Goal: Task Accomplishment & Management: Use online tool/utility

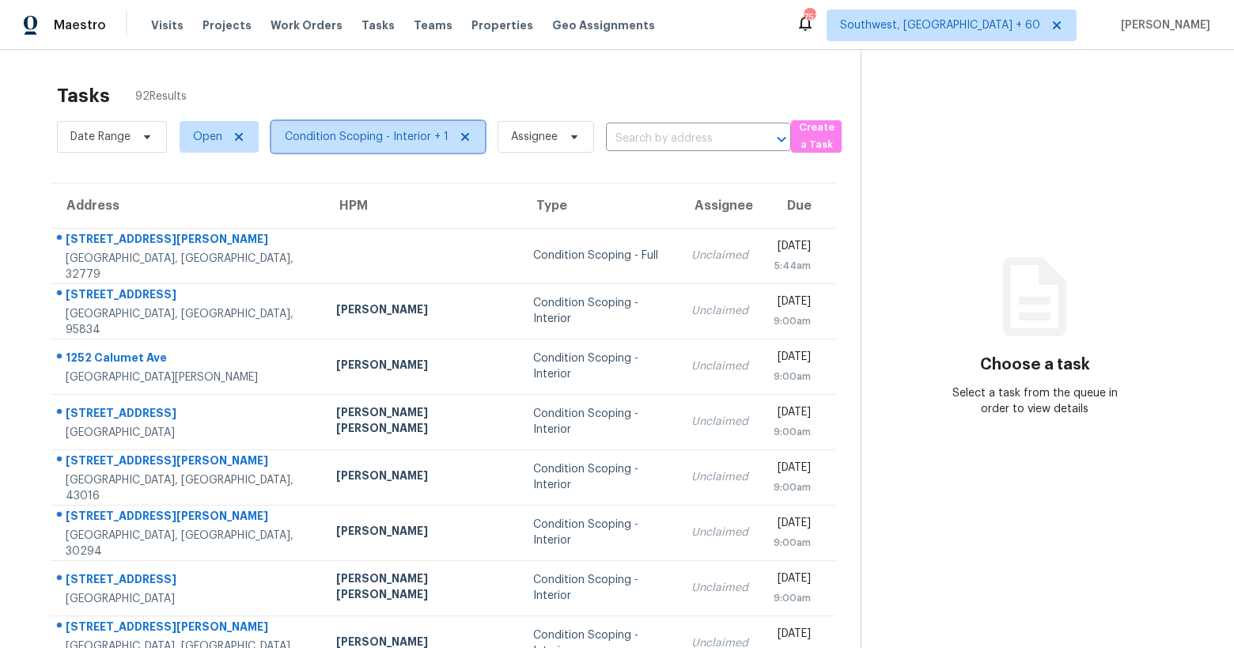
click at [326, 141] on span "Condition Scoping - Interior + 1" at bounding box center [367, 137] width 164 height 16
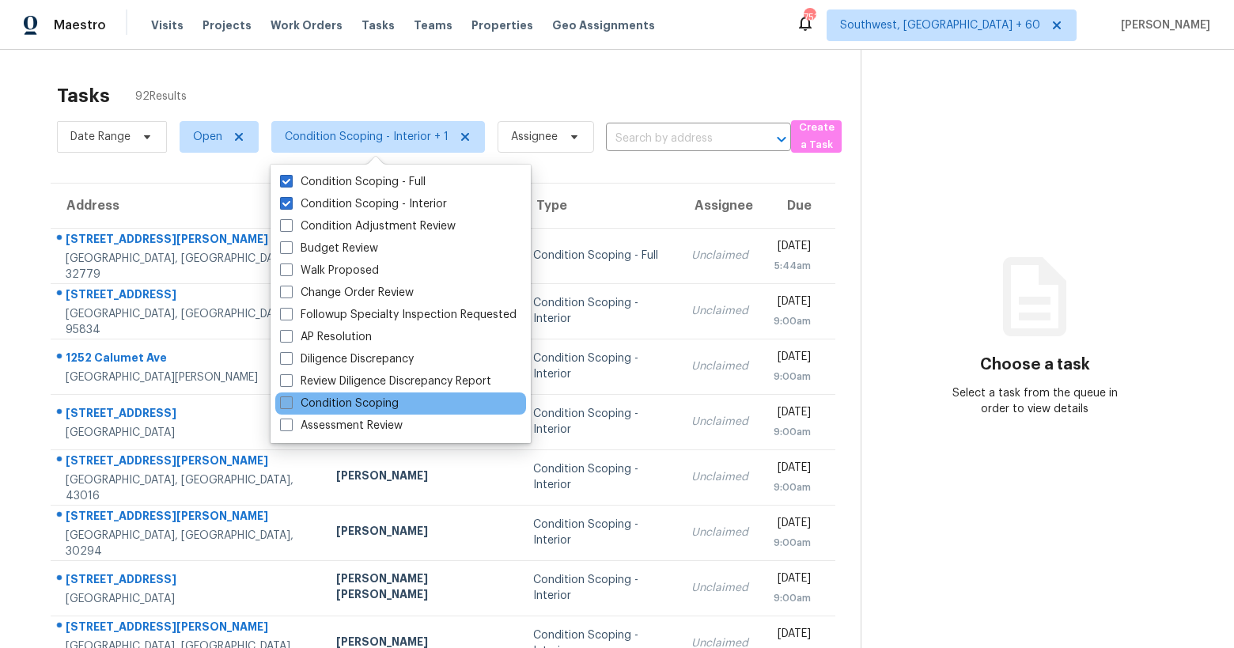
click at [389, 405] on label "Condition Scoping" at bounding box center [339, 404] width 119 height 16
click at [290, 405] on input "Condition Scoping" at bounding box center [285, 401] width 10 height 10
checkbox input "true"
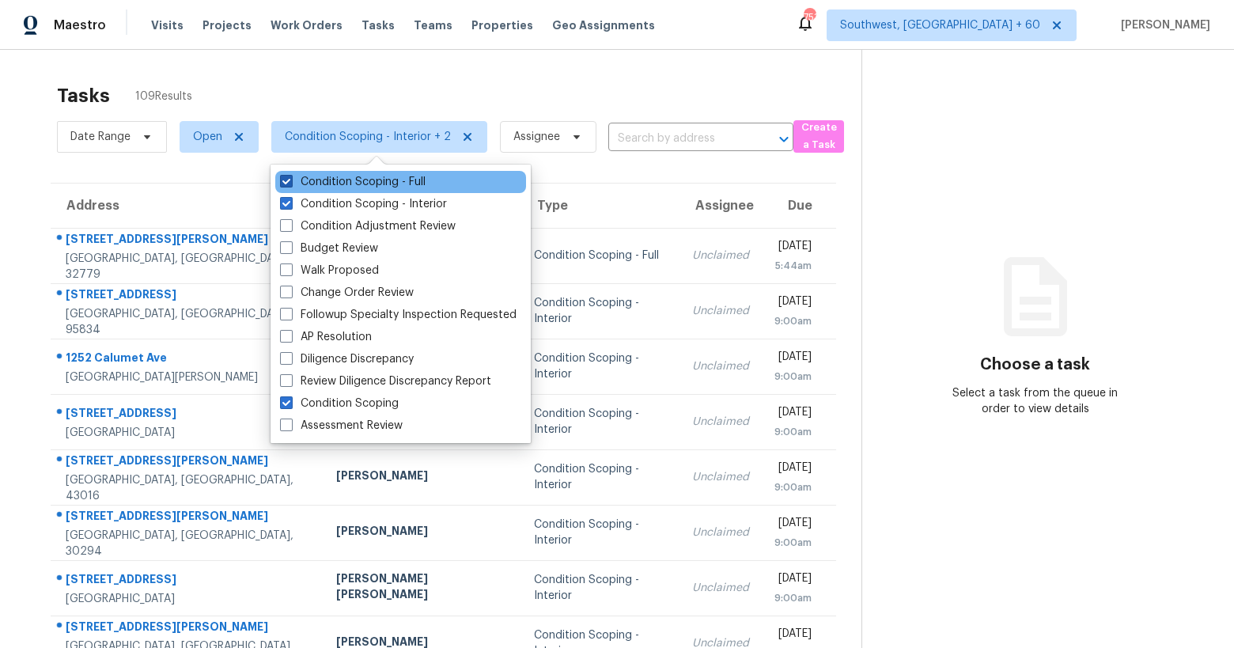
click at [347, 185] on label "Condition Scoping - Full" at bounding box center [353, 182] width 146 height 16
click at [290, 184] on input "Condition Scoping - Full" at bounding box center [285, 179] width 10 height 10
checkbox input "false"
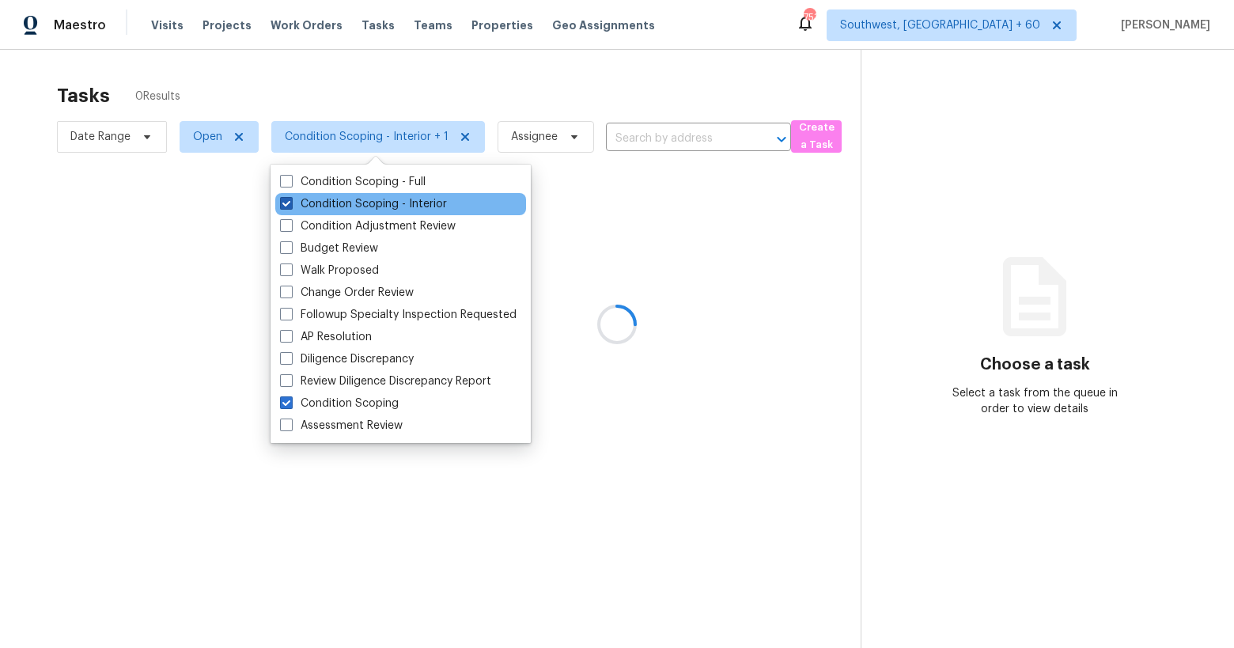
click at [346, 206] on label "Condition Scoping - Interior" at bounding box center [363, 204] width 167 height 16
click at [290, 206] on input "Condition Scoping - Interior" at bounding box center [285, 201] width 10 height 10
checkbox input "false"
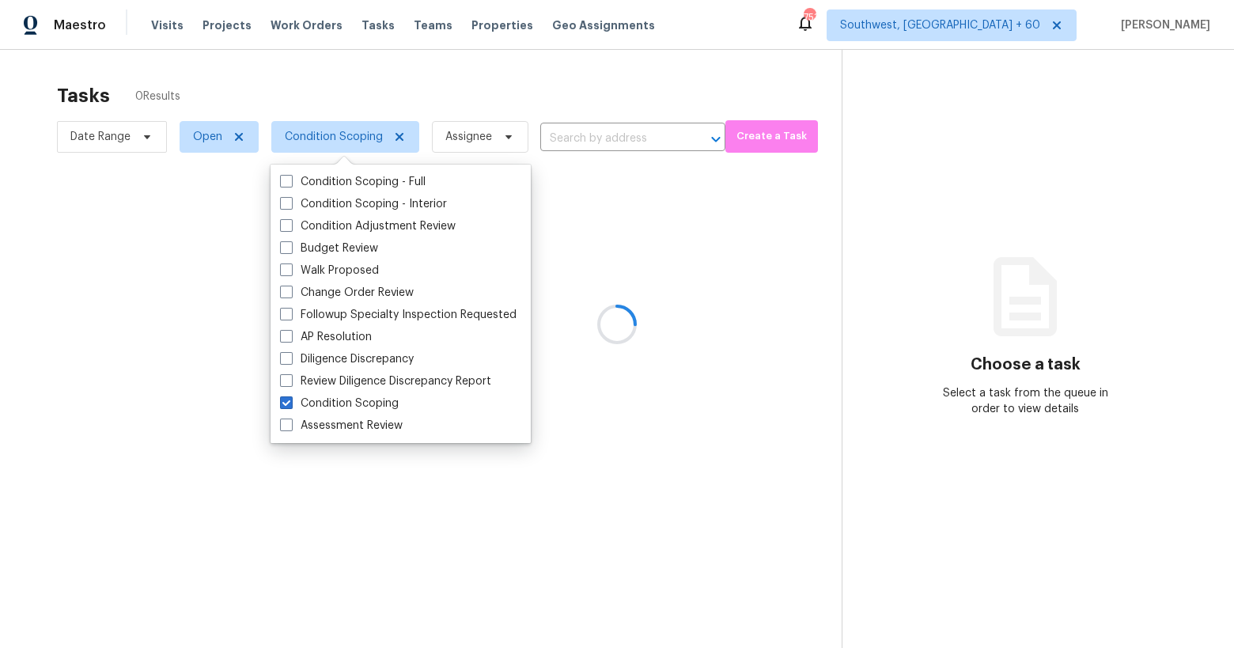
click at [282, 46] on div at bounding box center [617, 324] width 1234 height 648
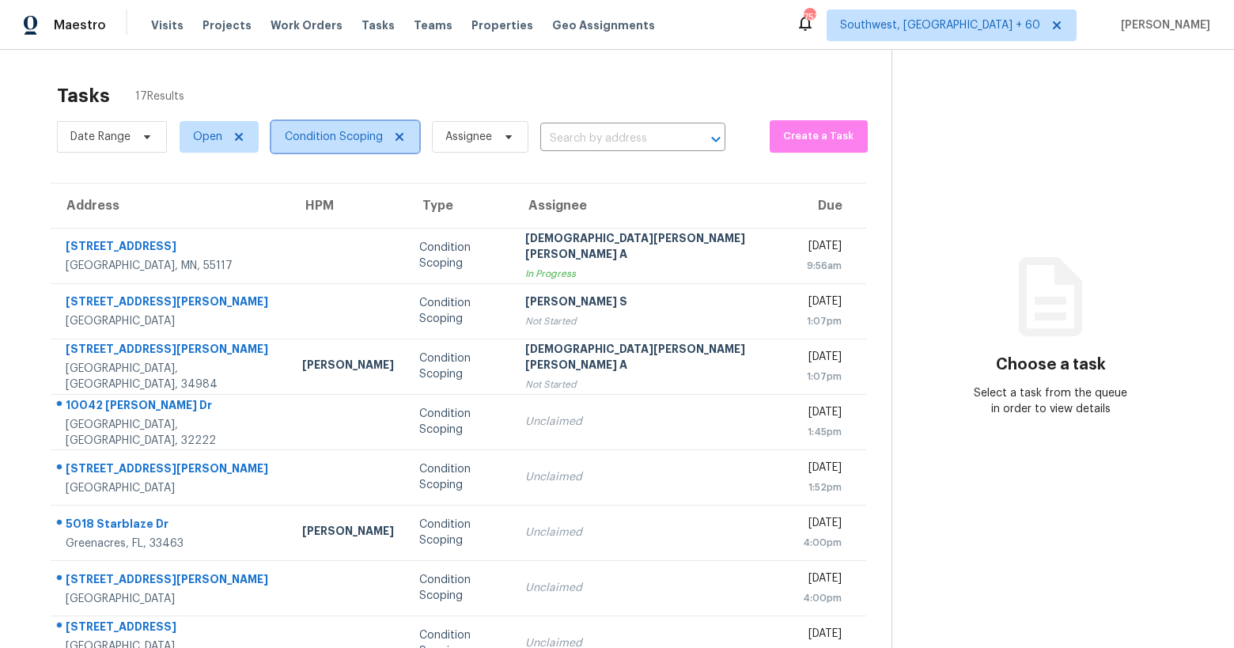
click at [330, 137] on span "Condition Scoping" at bounding box center [334, 137] width 98 height 16
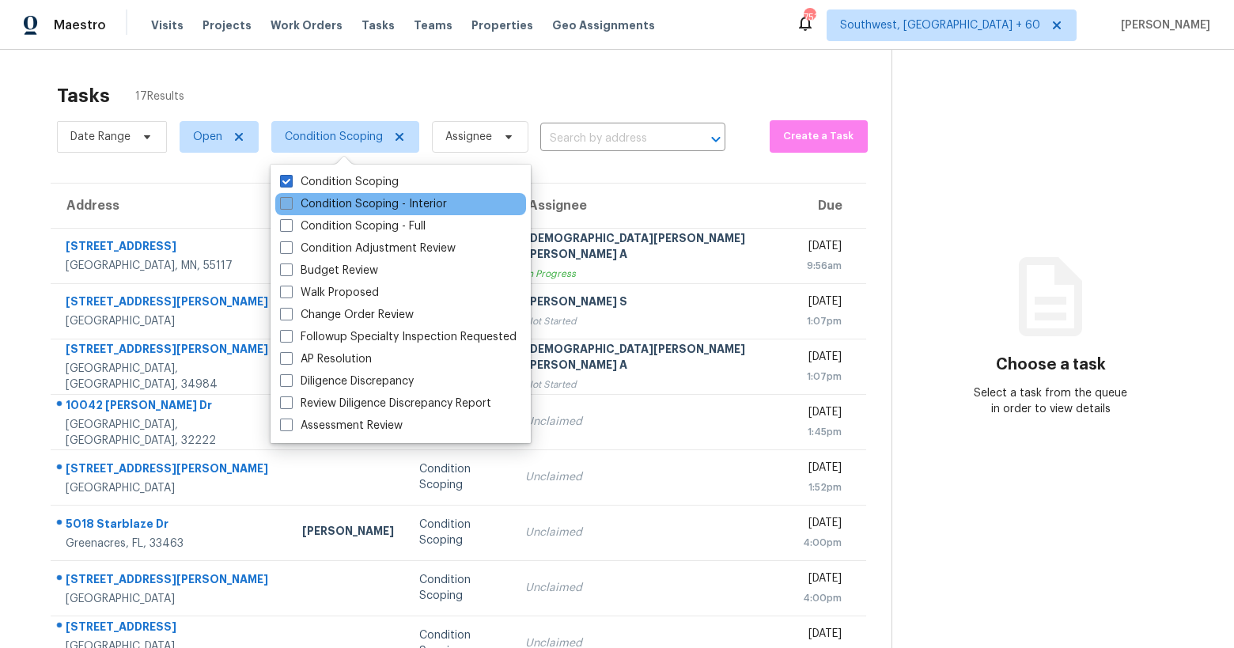
click at [335, 197] on label "Condition Scoping - Interior" at bounding box center [363, 204] width 167 height 16
click at [290, 197] on input "Condition Scoping - Interior" at bounding box center [285, 201] width 10 height 10
checkbox input "true"
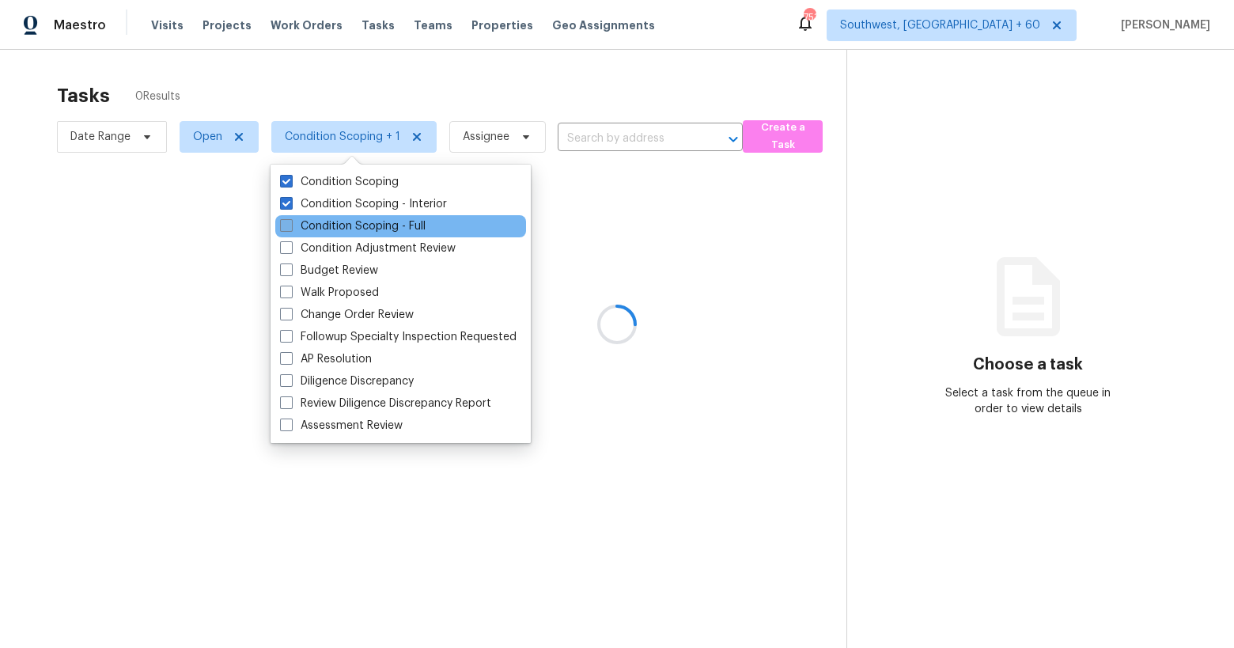
click at [337, 226] on label "Condition Scoping - Full" at bounding box center [353, 226] width 146 height 16
click at [290, 226] on input "Condition Scoping - Full" at bounding box center [285, 223] width 10 height 10
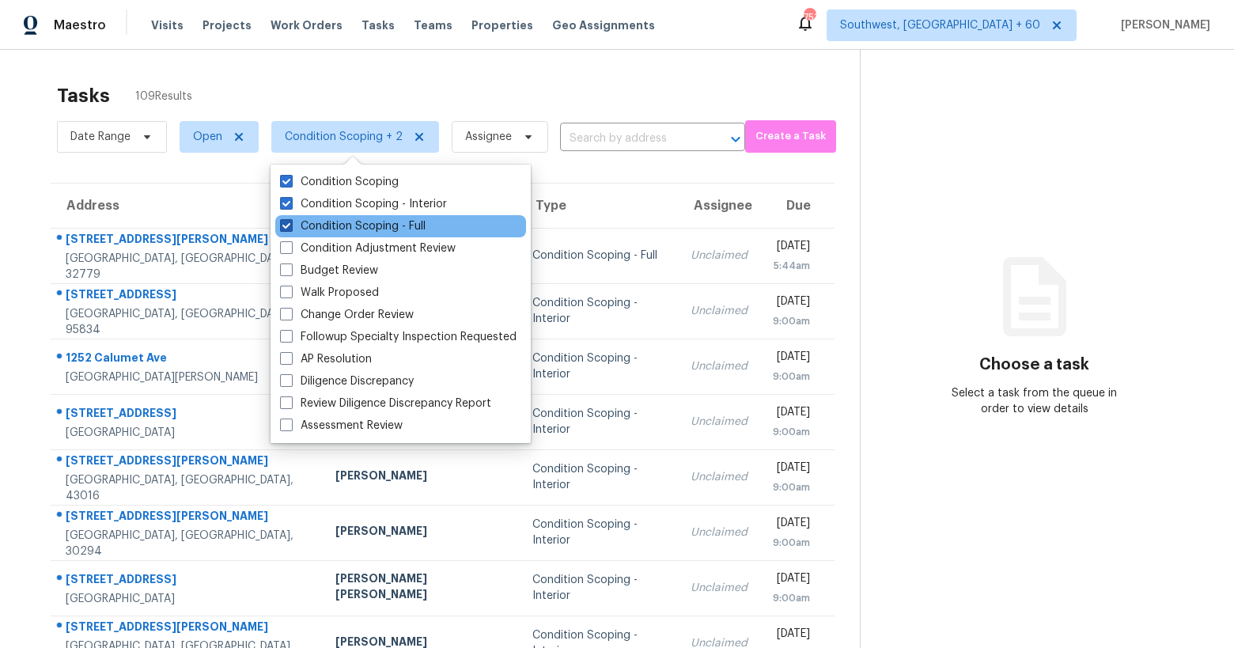
click at [337, 222] on label "Condition Scoping - Full" at bounding box center [353, 226] width 146 height 16
click at [290, 222] on input "Condition Scoping - Full" at bounding box center [285, 223] width 10 height 10
checkbox input "false"
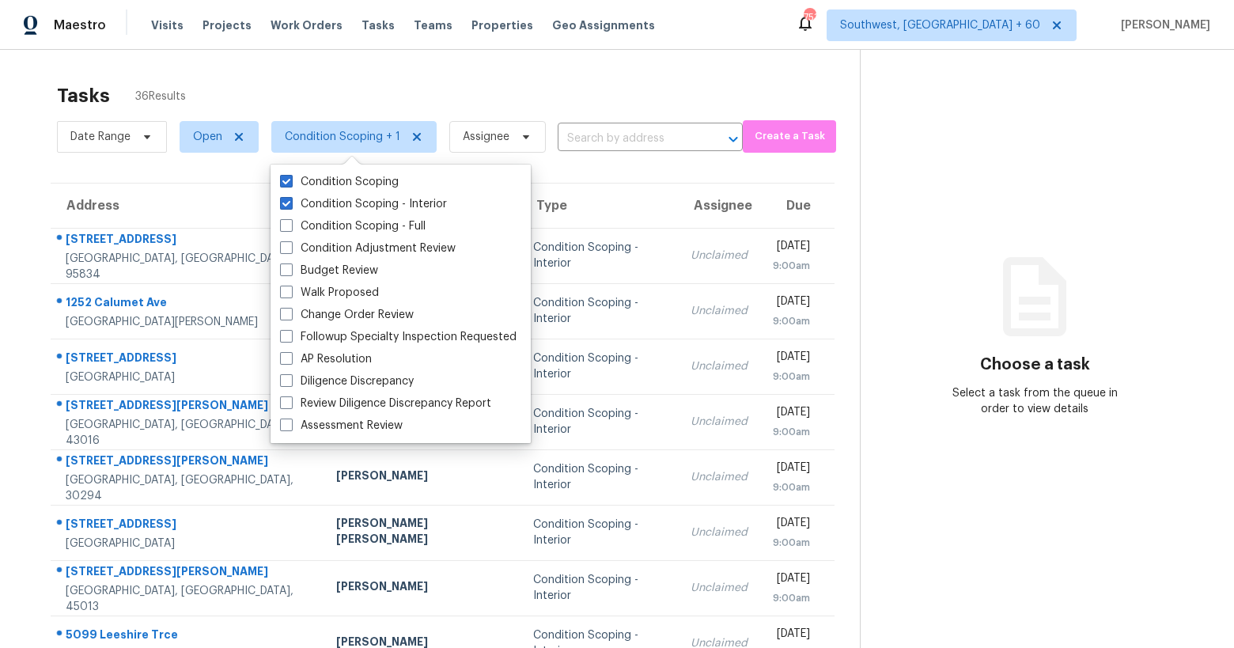
click at [344, 100] on div "Tasks 36 Results" at bounding box center [458, 95] width 803 height 41
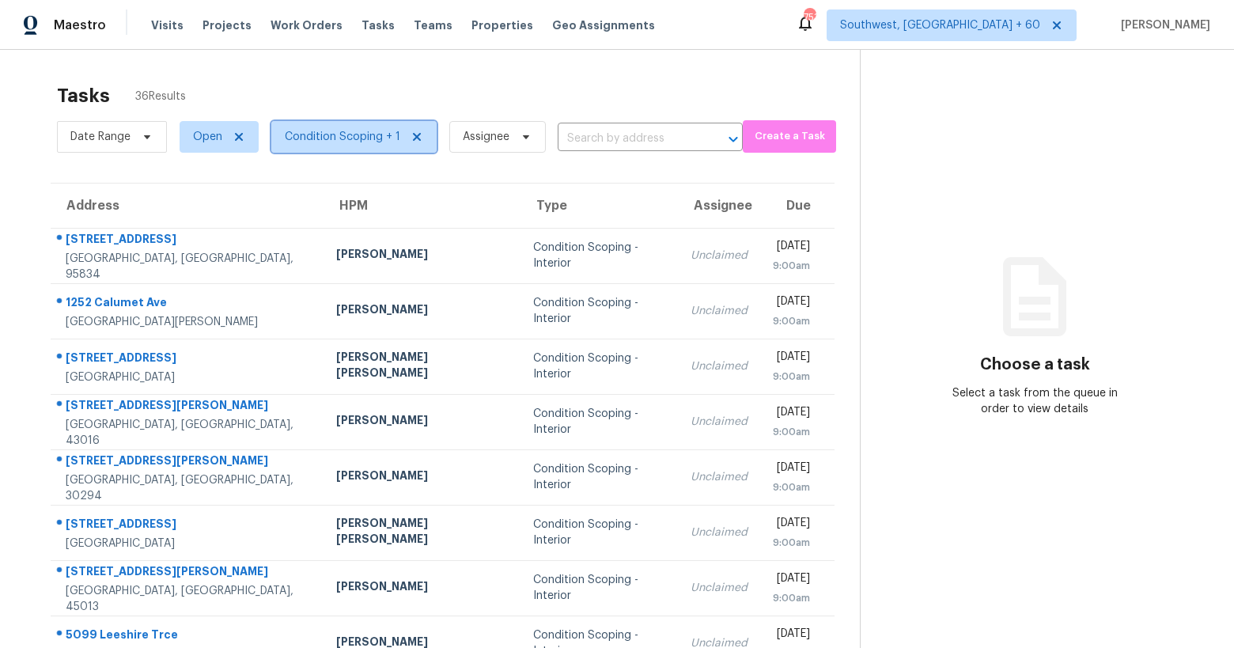
click at [345, 146] on span "Condition Scoping + 1" at bounding box center [353, 137] width 165 height 32
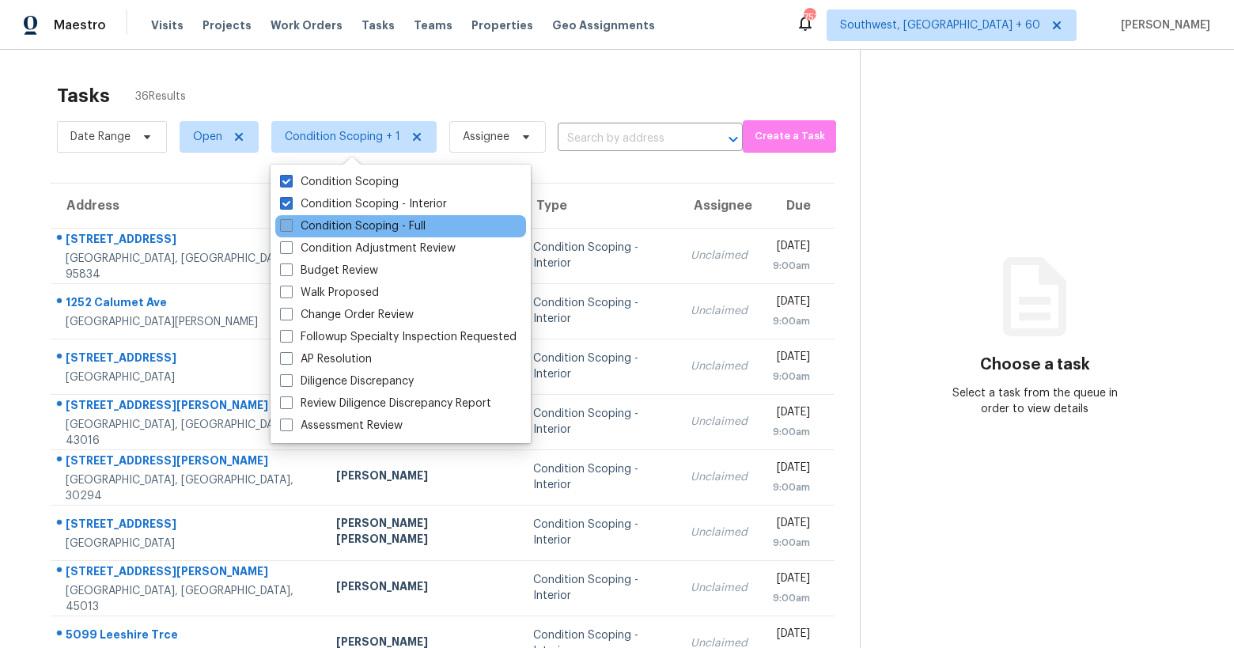
click at [350, 225] on label "Condition Scoping - Full" at bounding box center [353, 226] width 146 height 16
click at [290, 225] on input "Condition Scoping - Full" at bounding box center [285, 223] width 10 height 10
checkbox input "true"
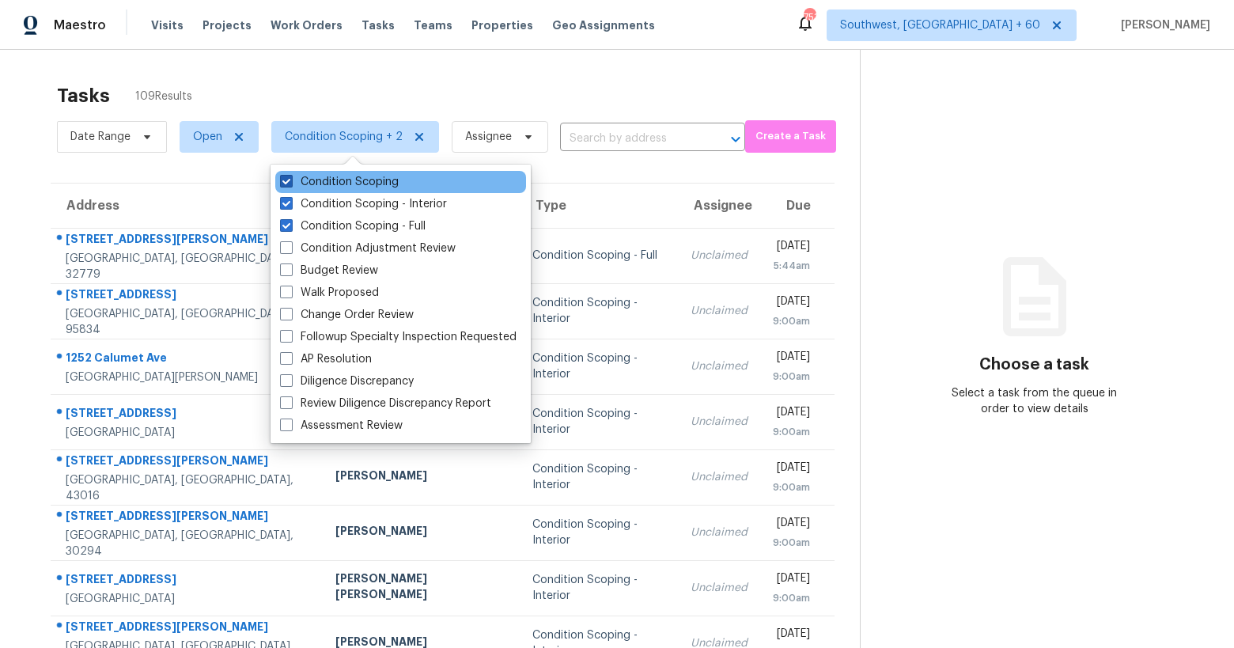
click at [345, 187] on label "Condition Scoping" at bounding box center [339, 182] width 119 height 16
click at [290, 184] on input "Condition Scoping" at bounding box center [285, 179] width 10 height 10
checkbox input "false"
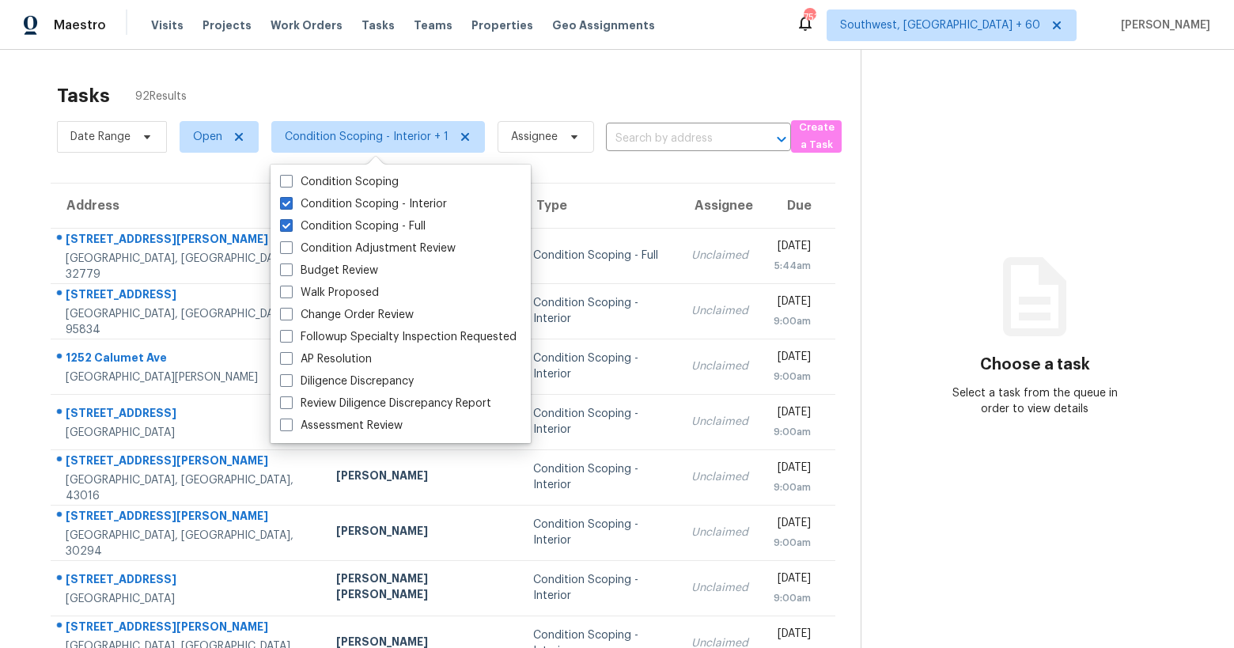
click at [319, 107] on div "Tasks 92 Results" at bounding box center [459, 95] width 804 height 41
